Goal: Information Seeking & Learning: Learn about a topic

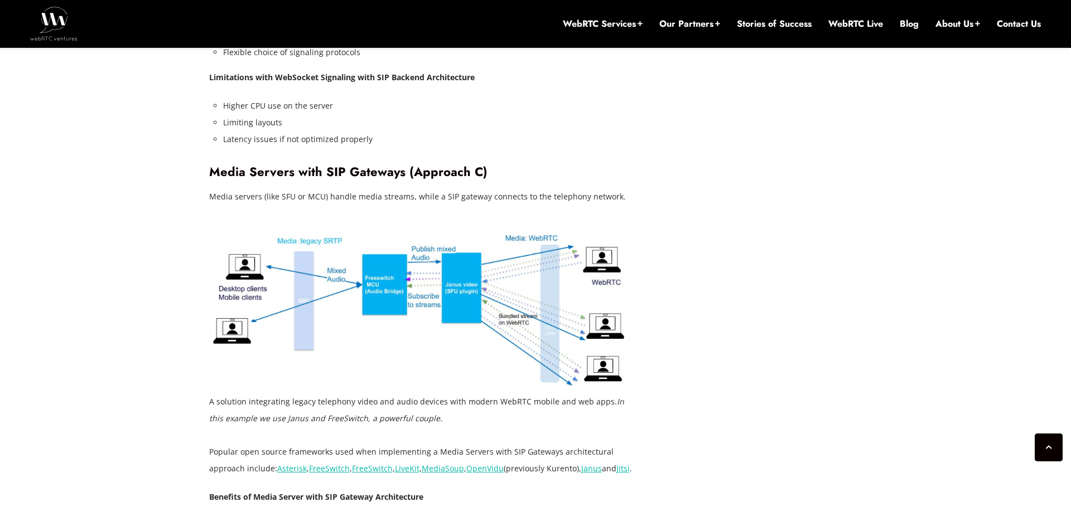
scroll to position [2704, 0]
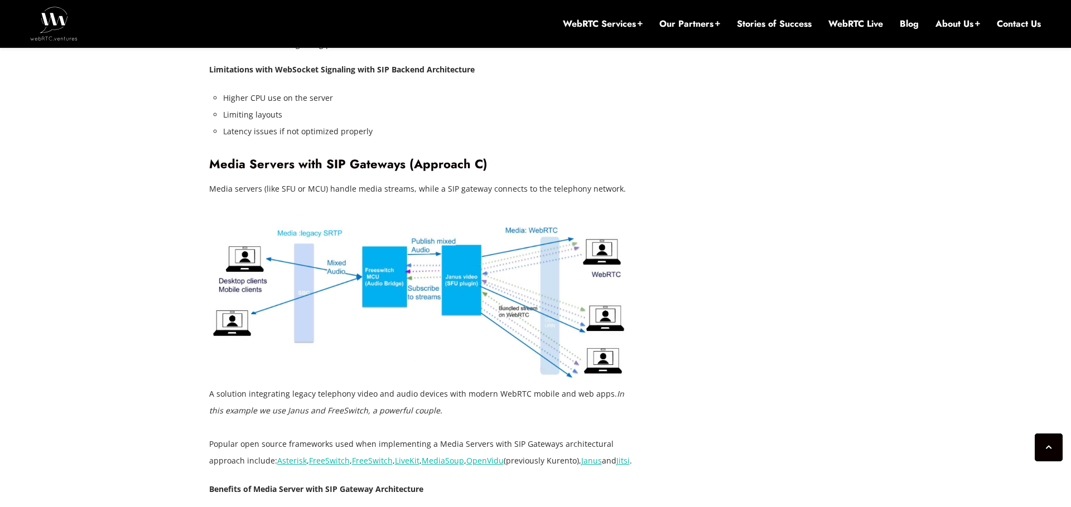
click at [493, 386] on figcaption "A solution integrating legacy telephony video and audio devices with modern Web…" at bounding box center [423, 402] width 429 height 33
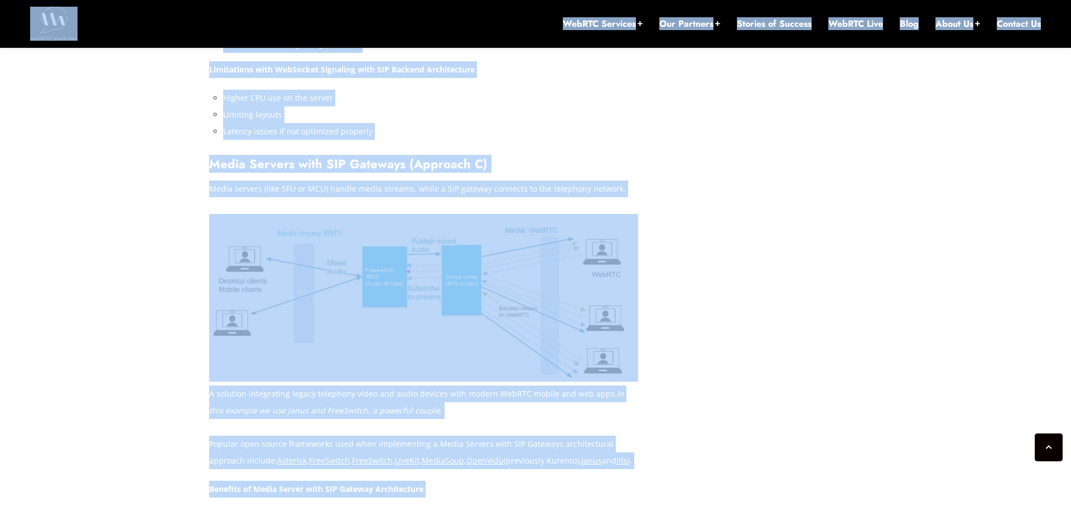
copy body "Search Here Search Categories AI AWS / Amazon Chime SDK Broadcasting Contact Ce…"
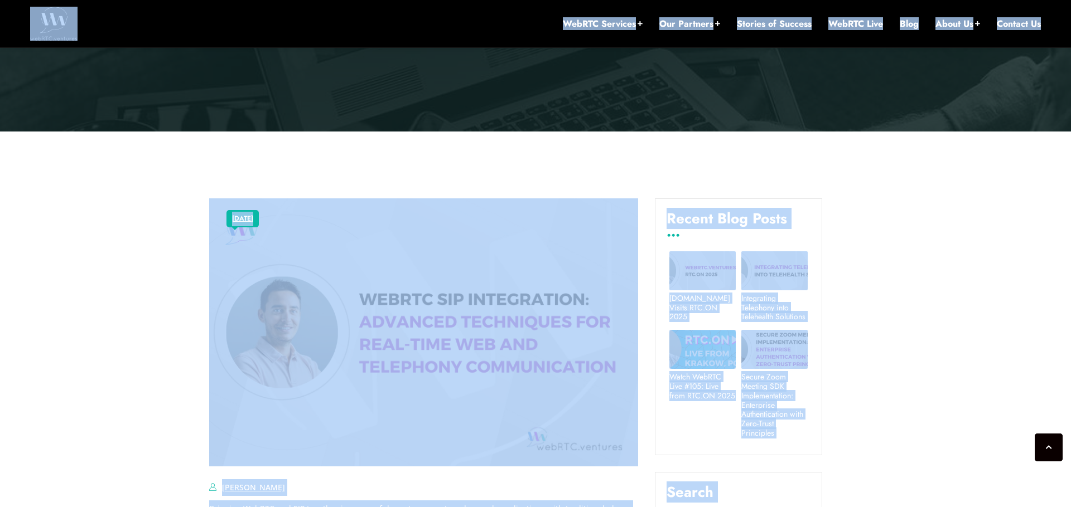
scroll to position [0, 0]
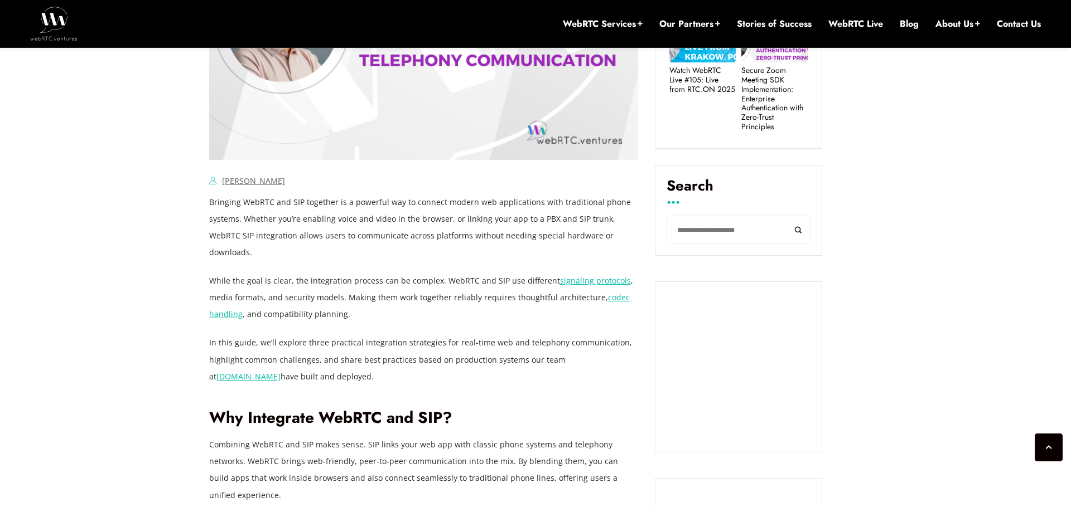
scroll to position [752, 0]
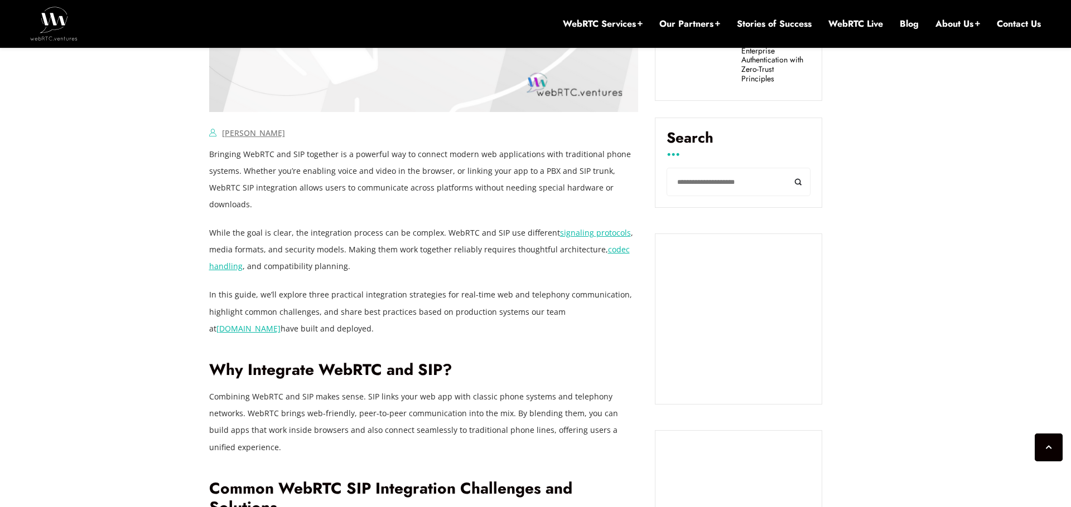
drag, startPoint x: 208, startPoint y: 154, endPoint x: 349, endPoint y: 489, distance: 362.6
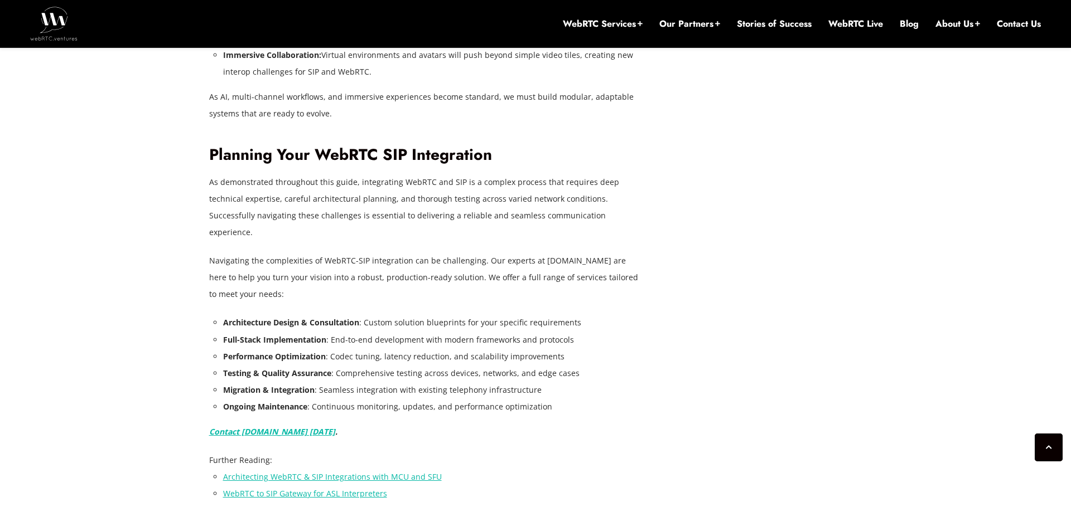
scroll to position [4371, 0]
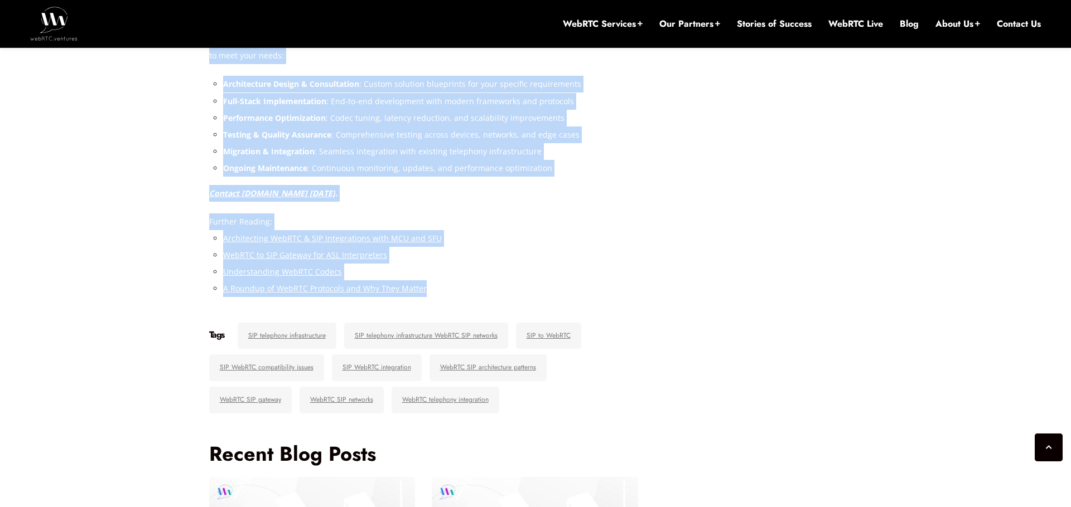
drag, startPoint x: 210, startPoint y: 153, endPoint x: 514, endPoint y: 238, distance: 315.9
copy div "Loremips DolORS ame CON adipisci el s doeiusmo tem in utlabor etdolo mag aliqua…"
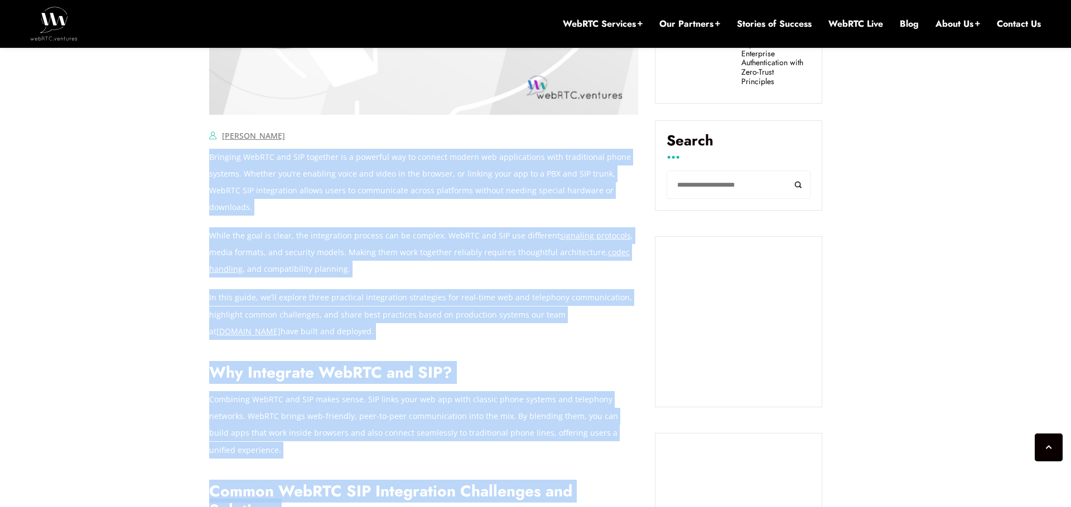
scroll to position [771, 0]
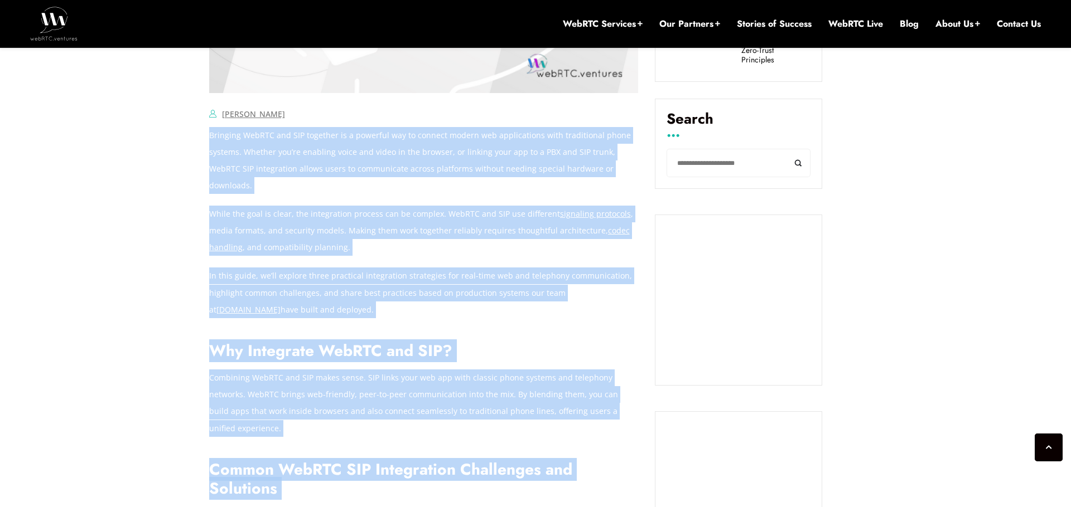
click at [394, 213] on p "While the goal is clear, the integration process can be complex. WebRTC and SIP…" at bounding box center [423, 231] width 429 height 50
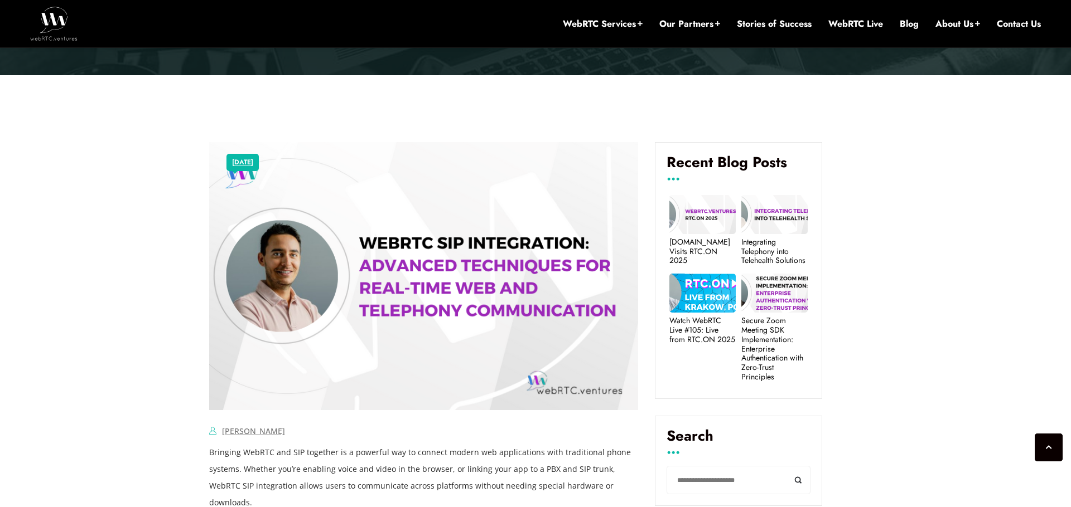
scroll to position [461, 0]
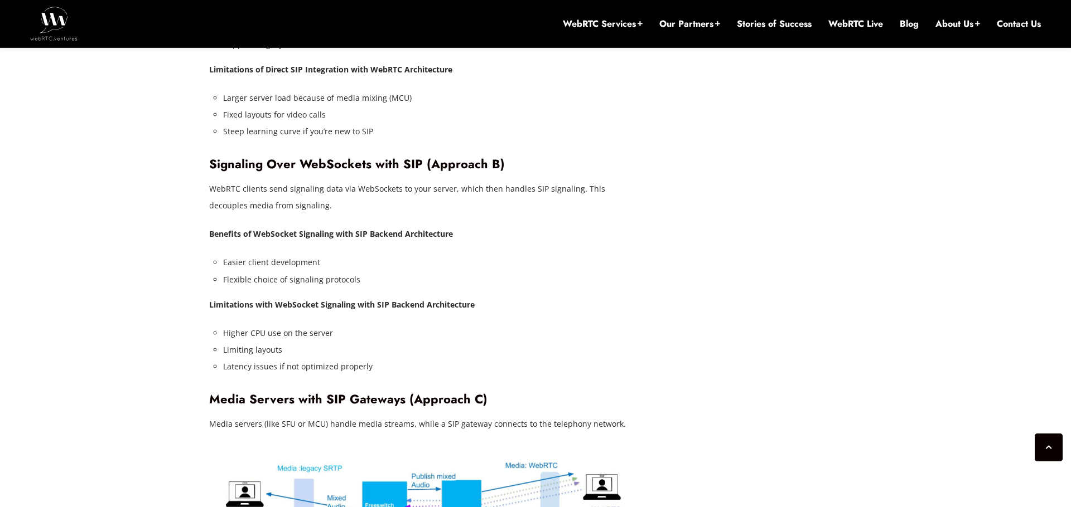
scroll to position [2460, 0]
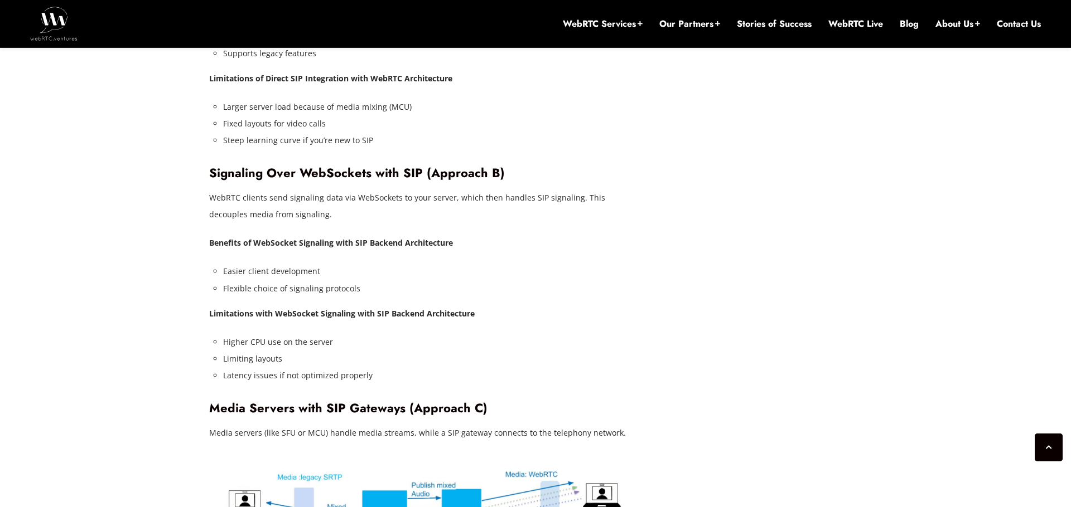
click at [340, 166] on h3 "Signaling Over WebSockets with SIP (Approach B)" at bounding box center [423, 173] width 429 height 15
click at [374, 190] on p "WebRTC clients send signaling data via WebSockets to your server, which then ha…" at bounding box center [423, 206] width 429 height 33
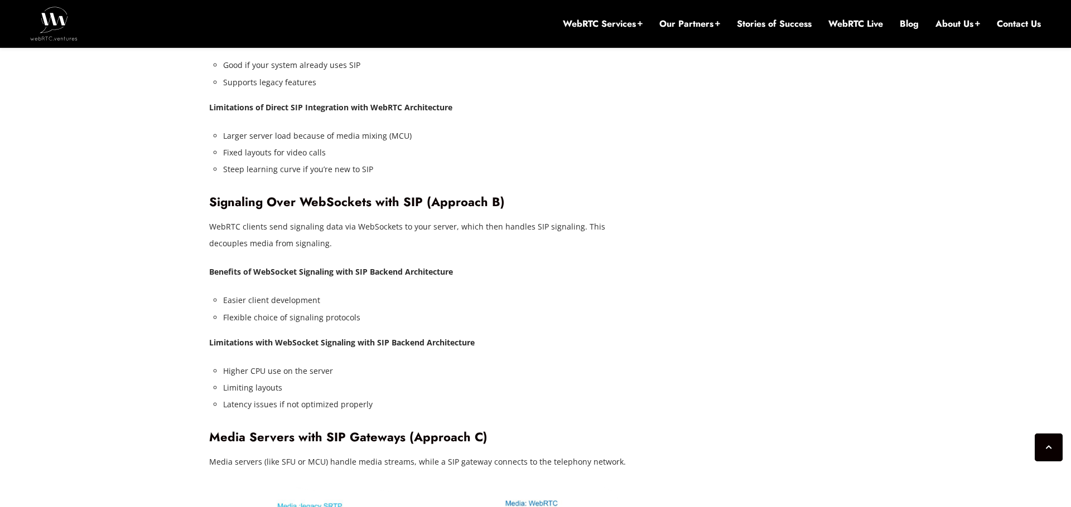
scroll to position [2425, 0]
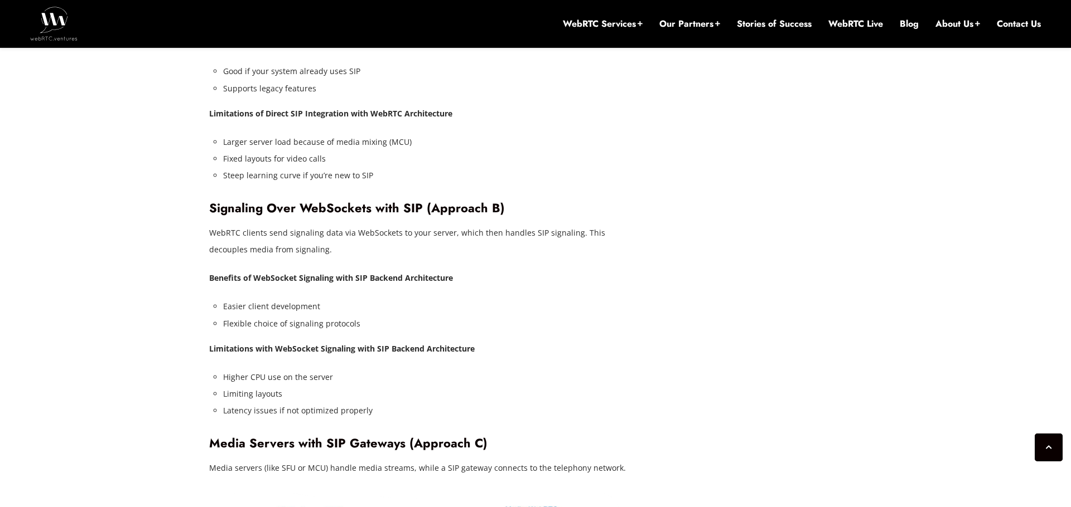
click at [500, 225] on p "WebRTC clients send signaling data via WebSockets to your server, which then ha…" at bounding box center [423, 241] width 429 height 33
click at [515, 225] on p "WebRTC clients send signaling data via WebSockets to your server, which then ha…" at bounding box center [423, 241] width 429 height 33
click at [546, 225] on p "WebRTC clients send signaling data via WebSockets to your server, which then ha…" at bounding box center [423, 241] width 429 height 33
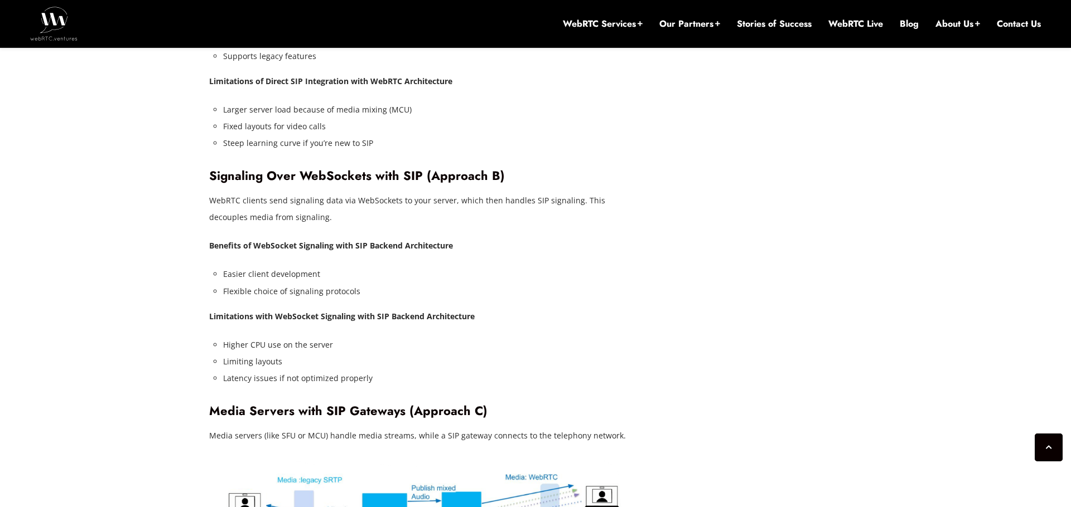
scroll to position [2463, 0]
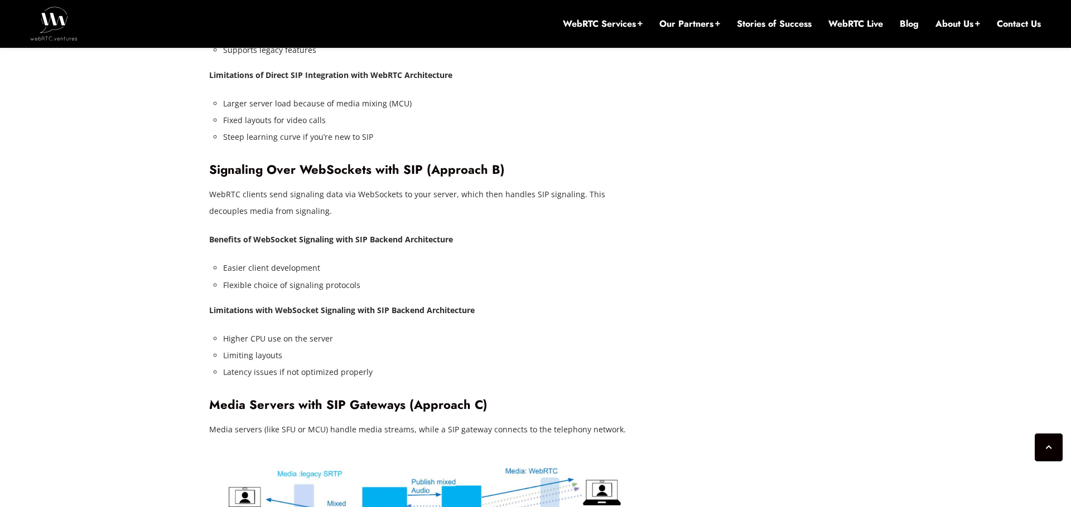
click at [319, 277] on li "Flexible choice of signaling protocols" at bounding box center [430, 285] width 415 height 17
click at [354, 277] on li "Flexible choice of signaling protocols" at bounding box center [430, 285] width 415 height 17
click at [309, 277] on li "Flexible choice of signaling protocols" at bounding box center [430, 285] width 415 height 17
click at [304, 347] on li "Limiting layouts" at bounding box center [430, 355] width 415 height 17
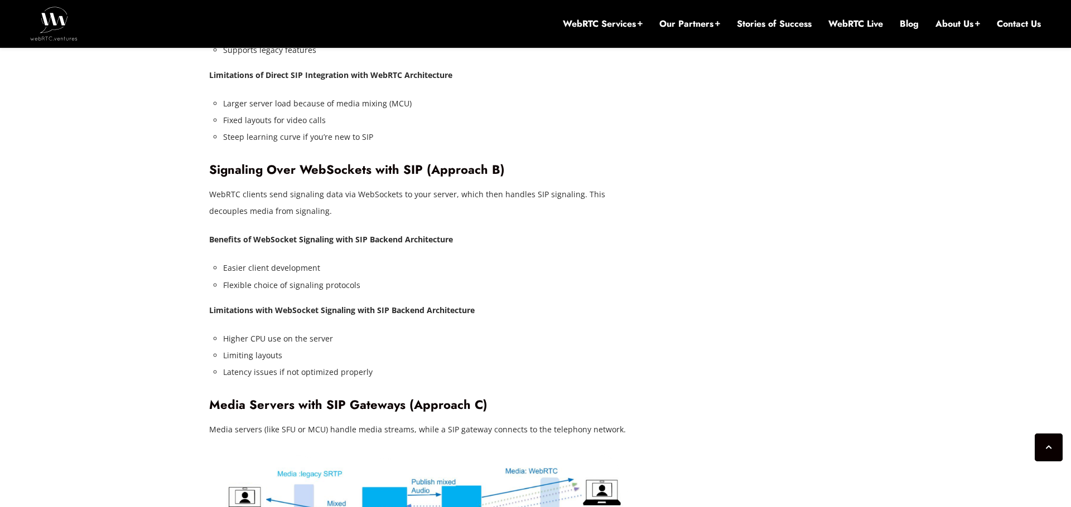
click at [330, 364] on li "Latency issues if not optimized properly" at bounding box center [430, 372] width 415 height 17
click at [345, 364] on li "Latency issues if not optimized properly" at bounding box center [430, 372] width 415 height 17
click at [312, 364] on li "Latency issues if not optimized properly" at bounding box center [430, 372] width 415 height 17
click at [339, 364] on li "Latency issues if not optimized properly" at bounding box center [430, 372] width 415 height 17
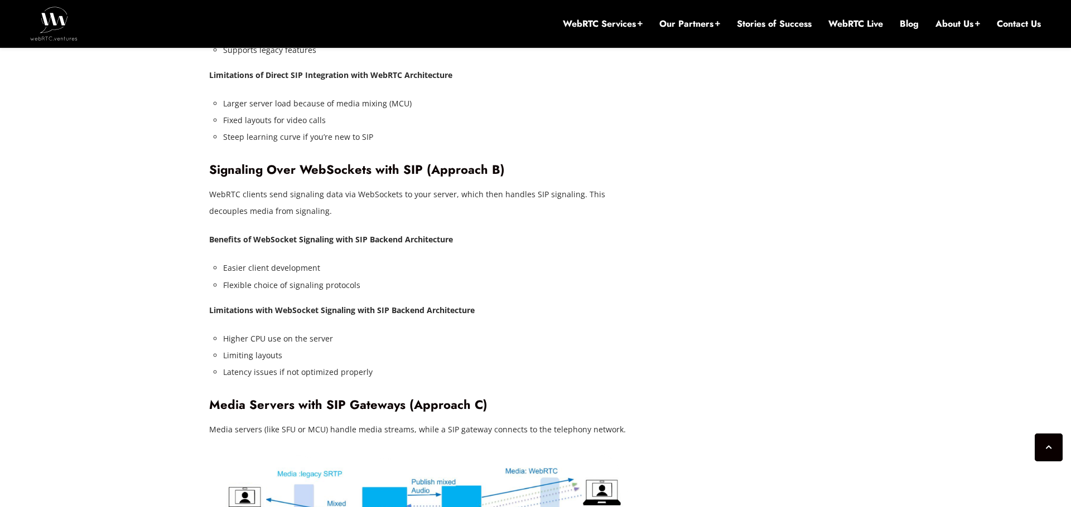
click at [301, 305] on strong "Limitations with WebSocket Signaling with SIP Backend Architecture" at bounding box center [341, 310] width 265 height 11
click at [355, 305] on strong "Limitations with WebSocket Signaling with SIP Backend Architecture" at bounding box center [341, 310] width 265 height 11
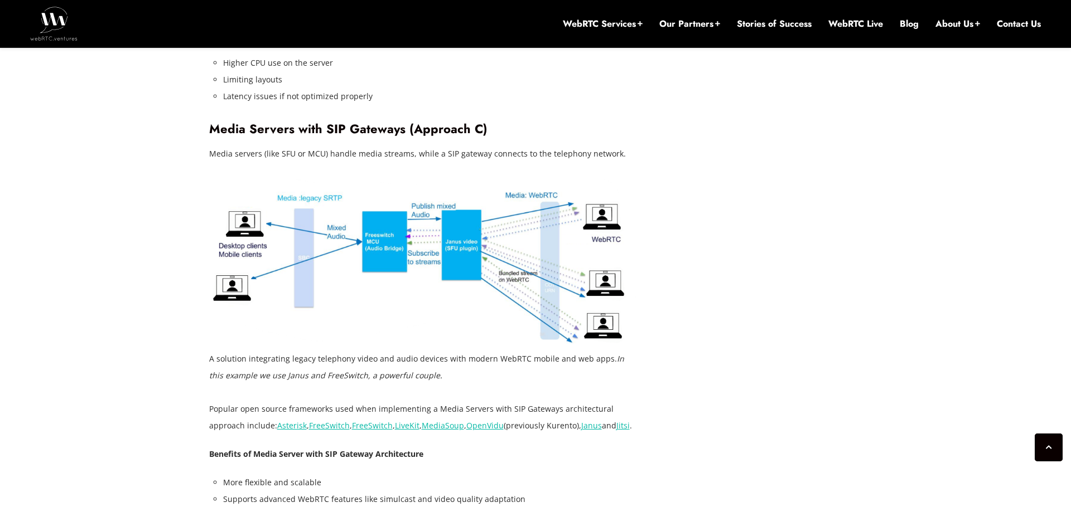
scroll to position [2699, 0]
